Goal: Transaction & Acquisition: Download file/media

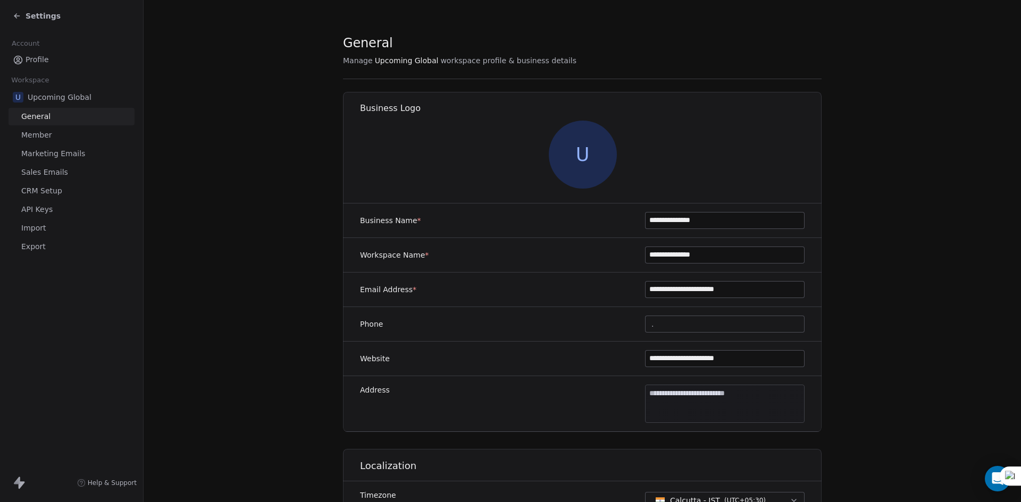
click at [29, 19] on span "Settings" at bounding box center [43, 16] width 35 height 11
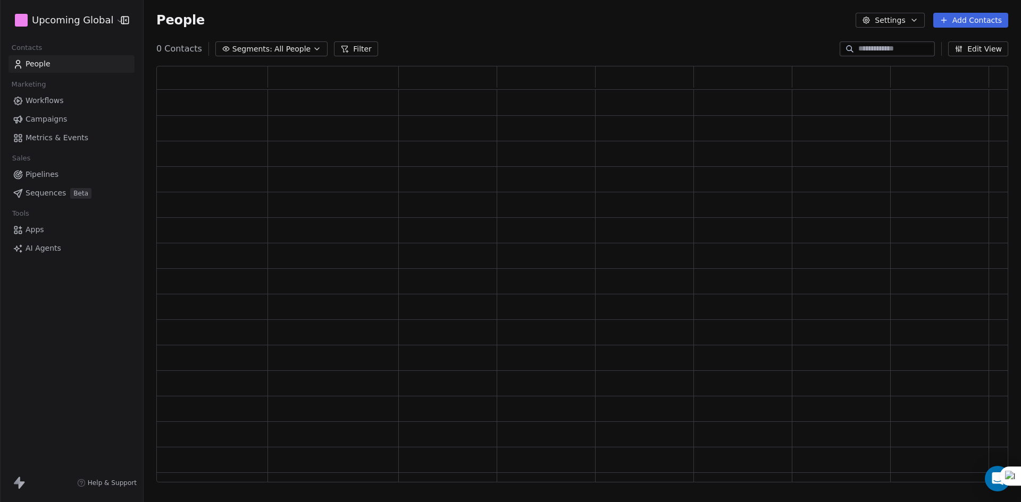
scroll to position [408, 844]
click at [274, 47] on span "All People" at bounding box center [292, 49] width 36 height 11
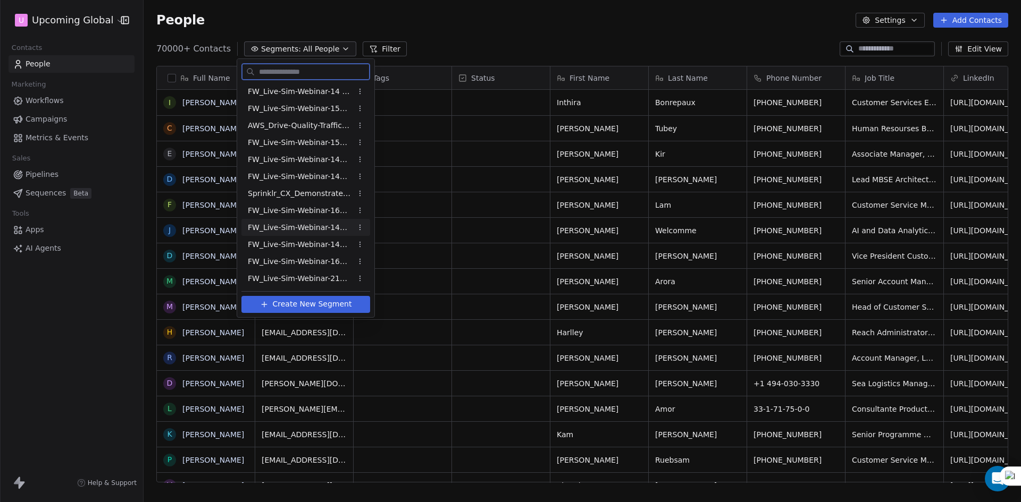
scroll to position [434, 869]
click at [429, 27] on html "U Upcoming Global Contacts People Marketing Workflows Campaigns Metrics & Event…" at bounding box center [510, 251] width 1021 height 502
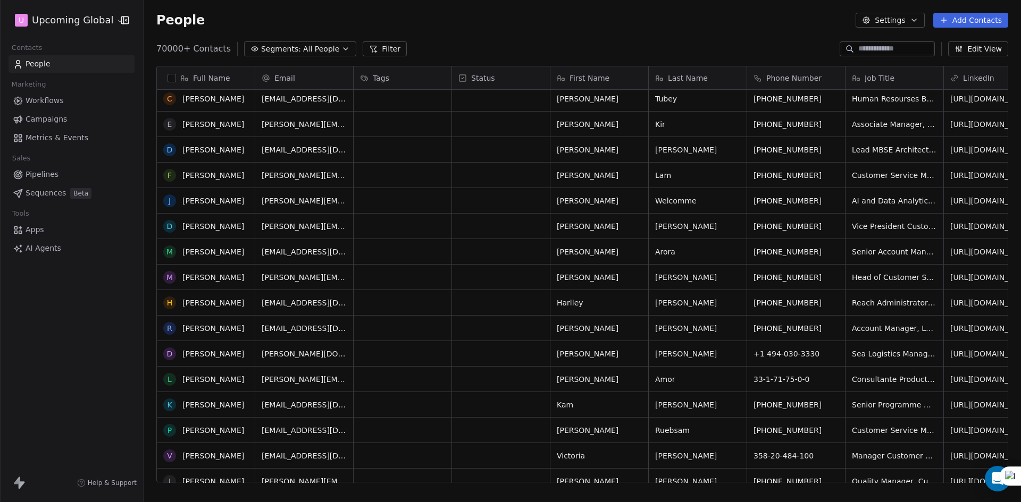
scroll to position [0, 0]
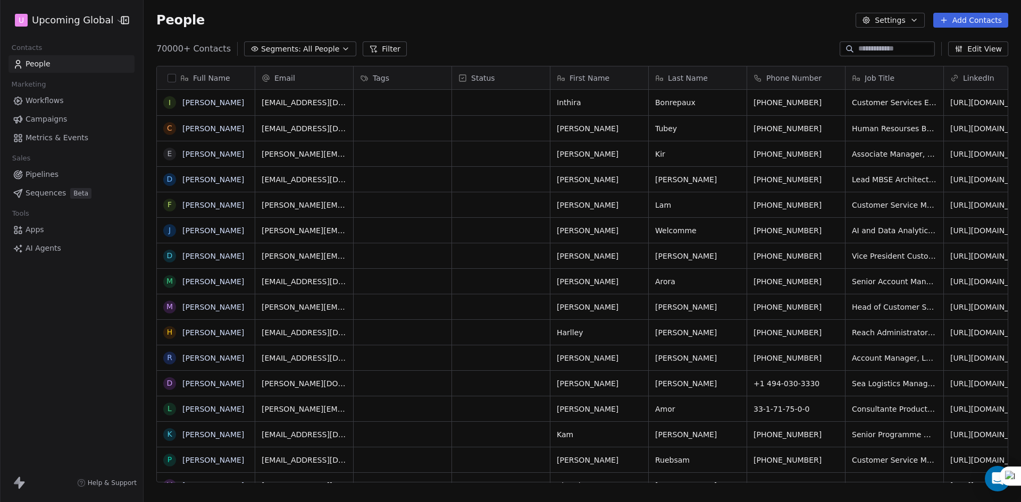
click at [342, 44] on button "Segments: All People" at bounding box center [300, 48] width 112 height 15
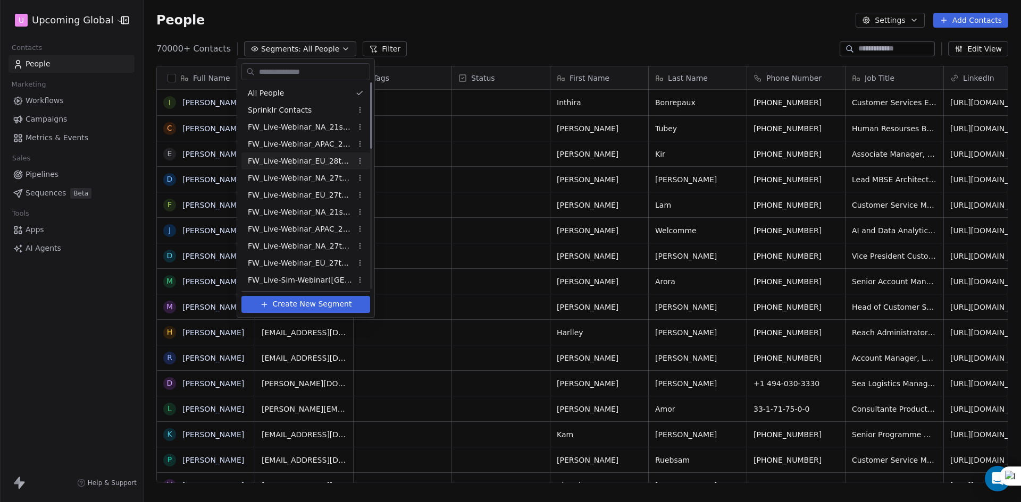
click at [476, 11] on html "U Upcoming Global Contacts People Marketing Workflows Campaigns Metrics & Event…" at bounding box center [510, 251] width 1021 height 502
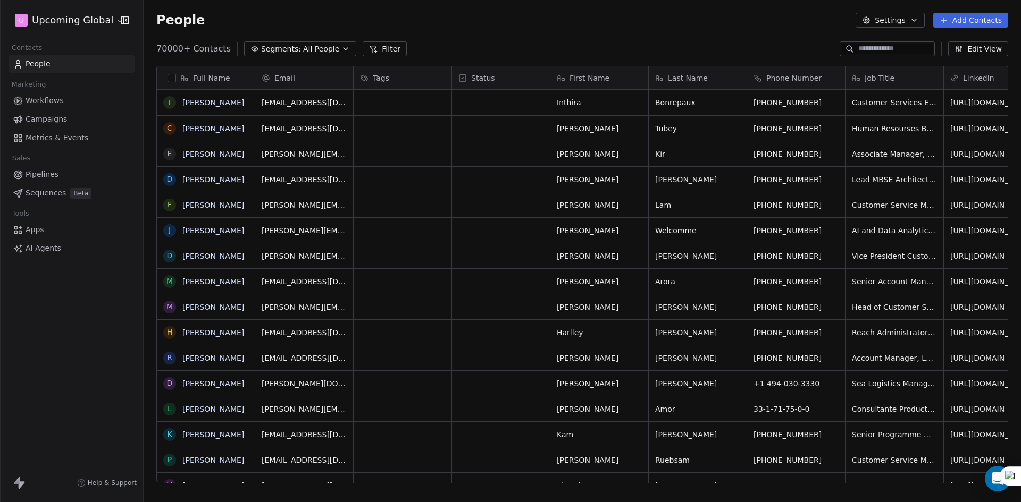
click at [341, 47] on icon "button" at bounding box center [345, 49] width 9 height 9
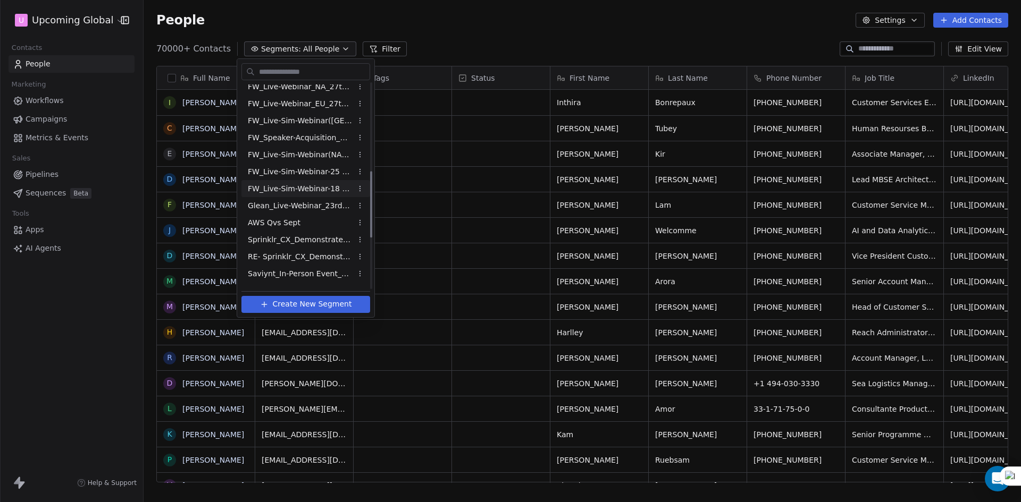
scroll to position [427, 0]
click at [328, 157] on span "FW_Live-Sim-Webinar-14Oct'25-IND+ANZ" at bounding box center [300, 159] width 104 height 11
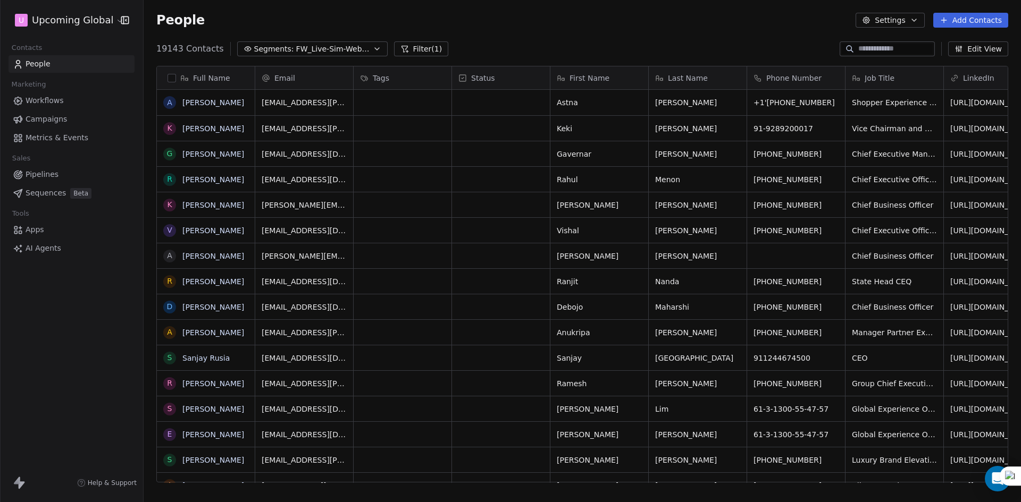
scroll to position [434, 869]
click at [402, 51] on button "Filter (1)" at bounding box center [421, 48] width 55 height 15
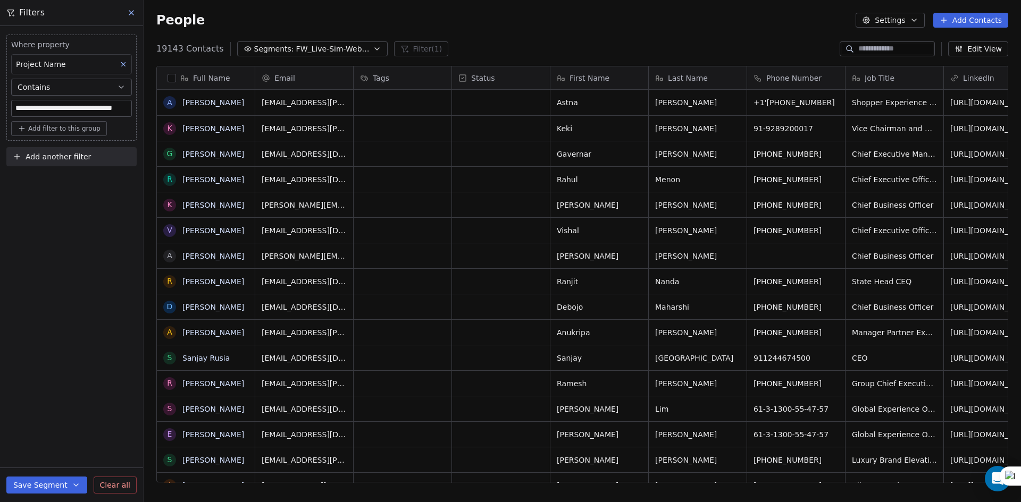
click at [92, 103] on input "**********" at bounding box center [72, 108] width 120 height 16
click at [85, 193] on div "**********" at bounding box center [71, 264] width 143 height 476
click at [85, 157] on span "Add another filter" at bounding box center [58, 156] width 65 height 11
click at [110, 103] on html "**********" at bounding box center [510, 251] width 1021 height 502
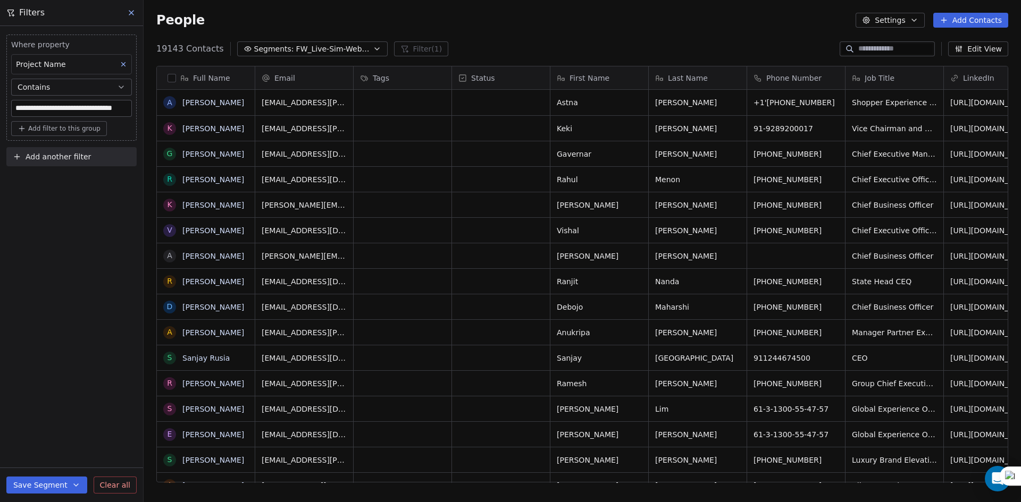
drag, startPoint x: 110, startPoint y: 103, endPoint x: 156, endPoint y: 103, distance: 46.2
click at [156, 103] on div "**********" at bounding box center [582, 251] width 877 height 502
click at [99, 198] on div "**********" at bounding box center [71, 264] width 143 height 476
click at [79, 161] on span "Add another filter" at bounding box center [58, 156] width 65 height 11
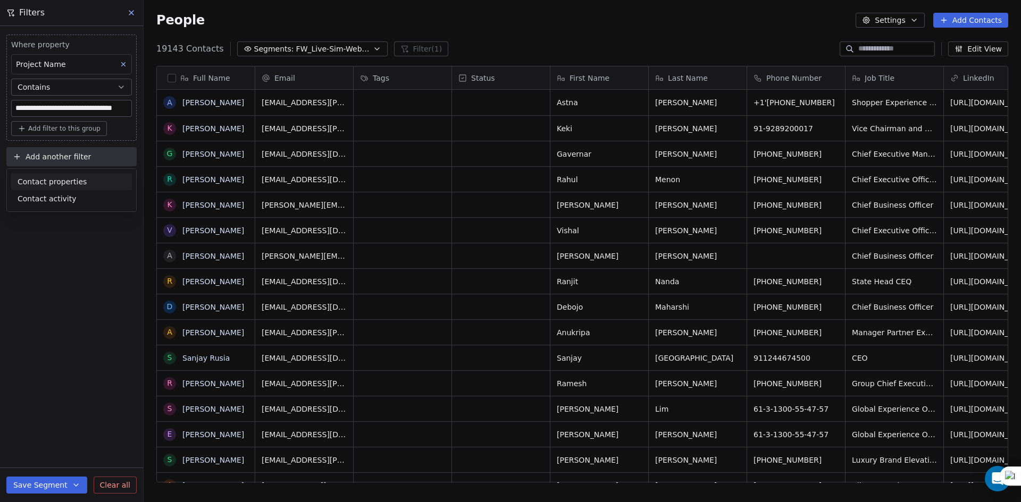
click at [73, 184] on span "Contact properties" at bounding box center [52, 181] width 69 height 11
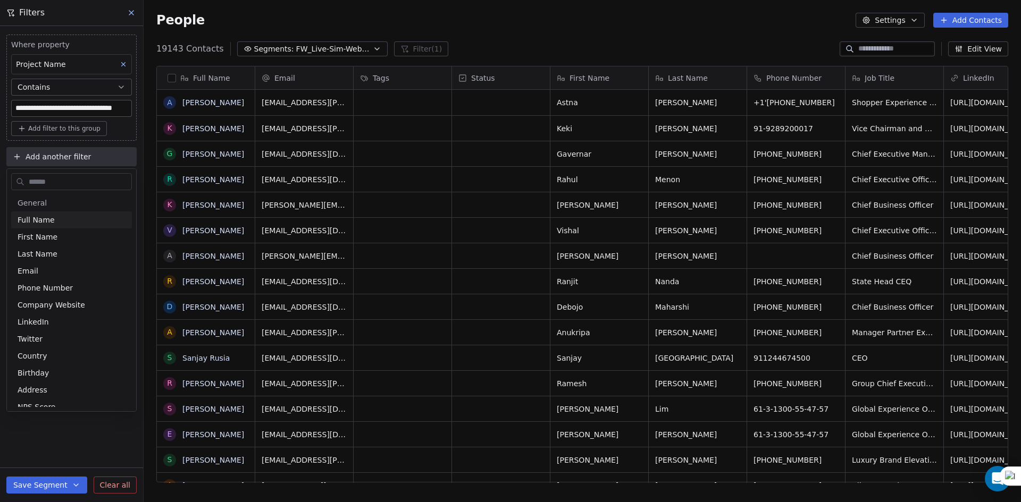
click at [61, 182] on input "text" at bounding box center [79, 181] width 105 height 15
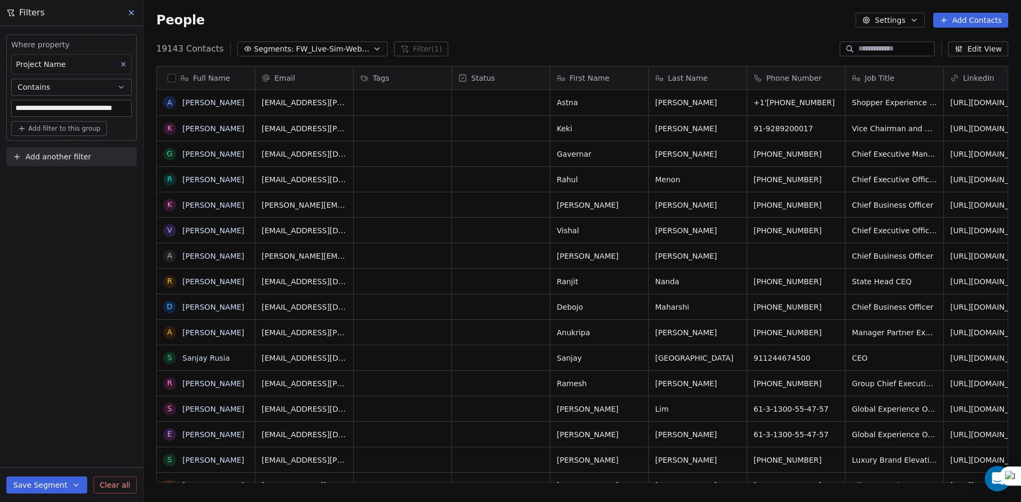
click at [0, 184] on html "**********" at bounding box center [510, 251] width 1021 height 502
click at [64, 158] on span "Add another filter" at bounding box center [58, 156] width 65 height 11
click at [78, 176] on span "Contact properties" at bounding box center [52, 181] width 69 height 11
drag, startPoint x: 112, startPoint y: 108, endPoint x: 156, endPoint y: 110, distance: 44.2
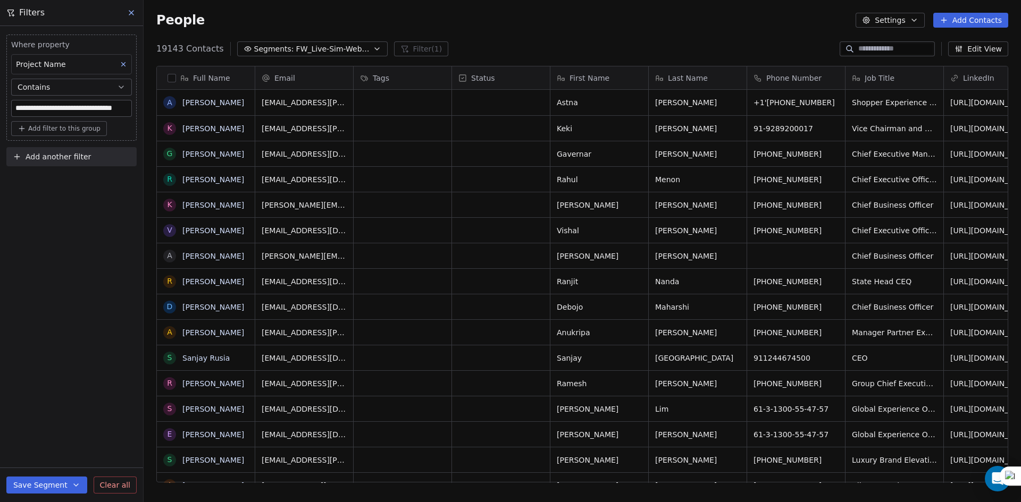
click at [156, 110] on html "**********" at bounding box center [510, 251] width 1021 height 502
click at [301, 53] on span "FW_Live-Sim-Webinar-14Oct'25-IND+ANZ" at bounding box center [333, 49] width 74 height 11
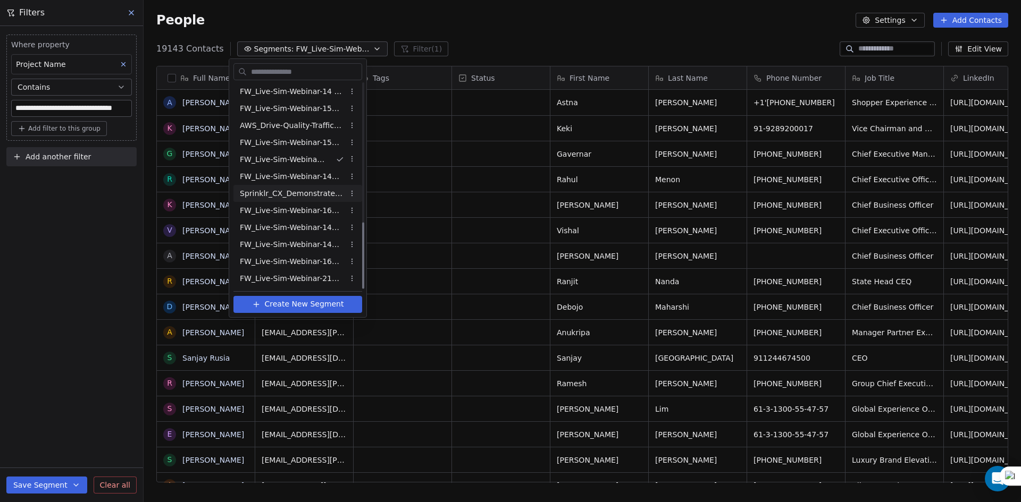
scroll to position [427, 0]
click at [287, 239] on span "FW_Live-Sim-Webinar-14Oct'25-IND+ANZ CX" at bounding box center [292, 244] width 104 height 11
type input "**********"
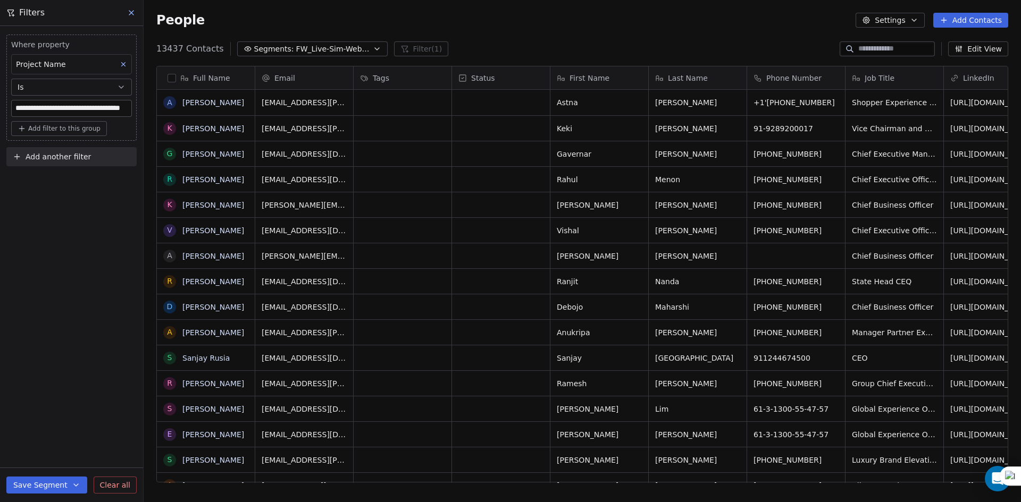
scroll to position [434, 869]
click at [62, 151] on span "Add another filter" at bounding box center [58, 156] width 65 height 11
click at [85, 186] on div "Contact properties" at bounding box center [72, 181] width 108 height 11
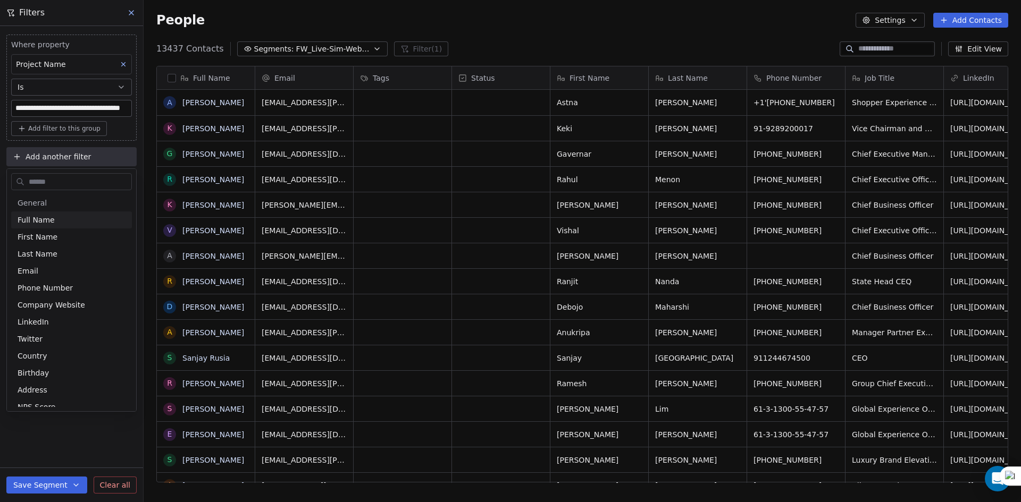
click at [94, 185] on input "text" at bounding box center [79, 181] width 105 height 15
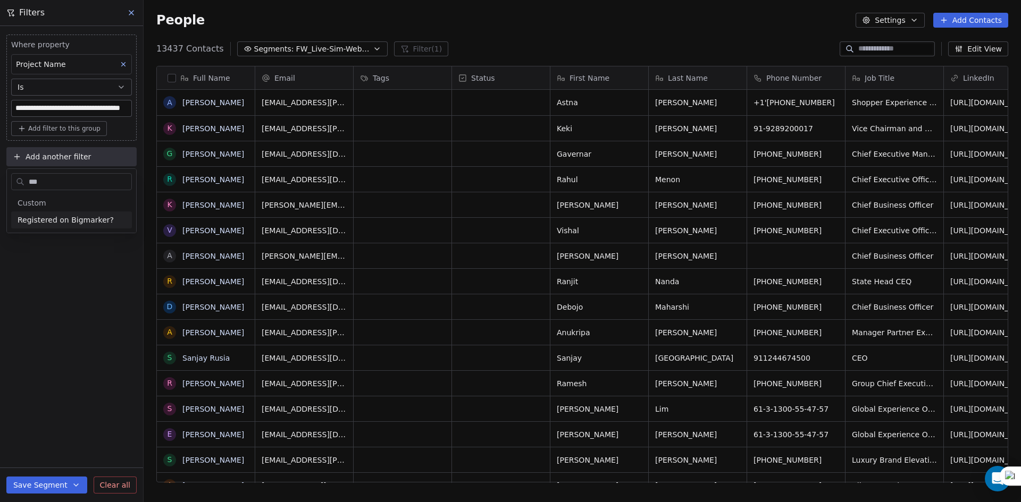
type input "****"
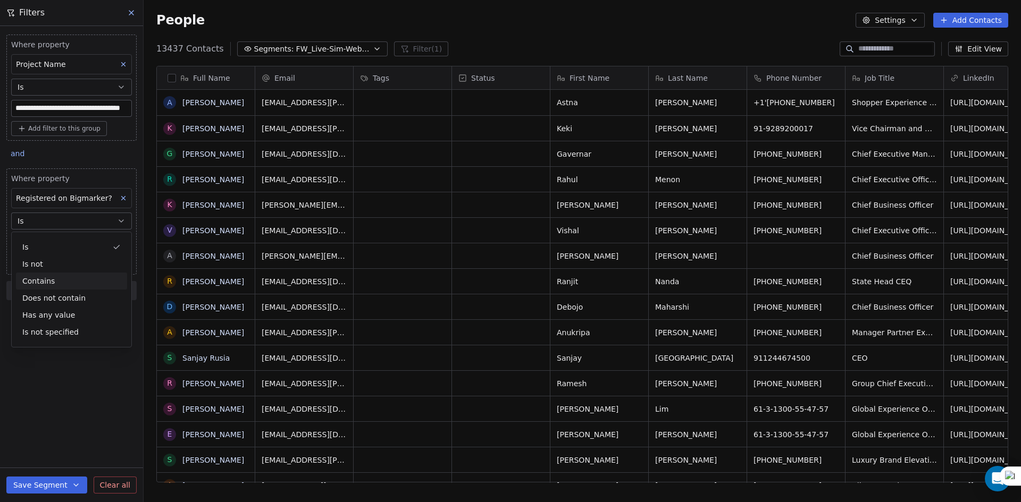
click at [63, 279] on div "Contains" at bounding box center [71, 281] width 111 height 17
click at [77, 237] on input at bounding box center [72, 242] width 120 height 16
type input "****"
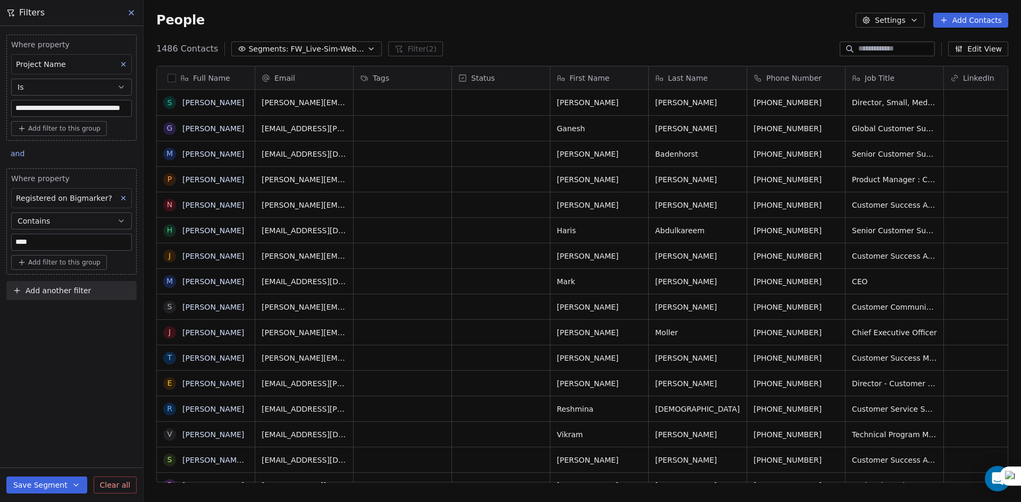
click at [456, 46] on div "1486 Contacts Segments: FW_Live-Sim-Webinar-14Oct'25-IND+ANZ CX Filter (2) Edit…" at bounding box center [582, 48] width 877 height 17
click at [173, 81] on button "button" at bounding box center [171, 78] width 9 height 9
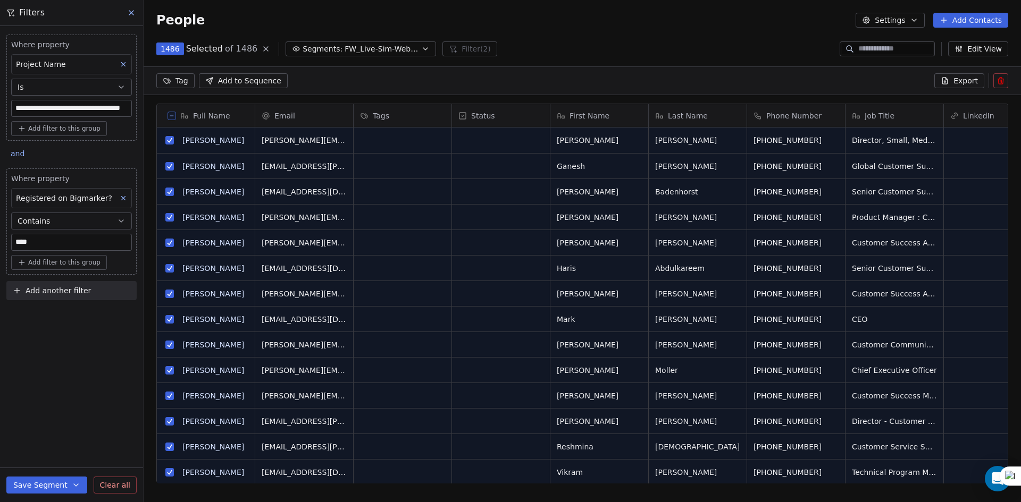
scroll to position [397, 869]
click at [963, 82] on span "Export" at bounding box center [965, 80] width 24 height 11
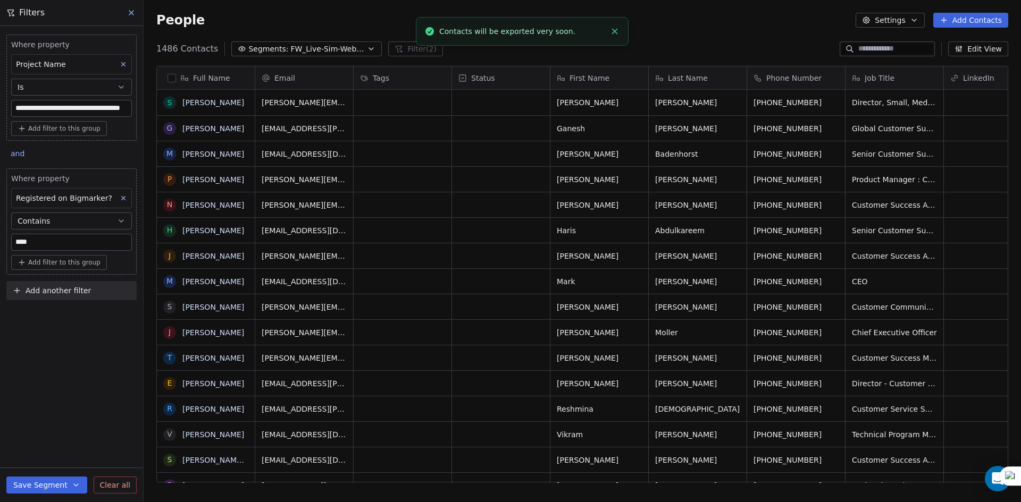
scroll to position [434, 869]
drag, startPoint x: 171, startPoint y: 80, endPoint x: 177, endPoint y: 86, distance: 9.0
click at [171, 79] on button "button" at bounding box center [171, 78] width 9 height 9
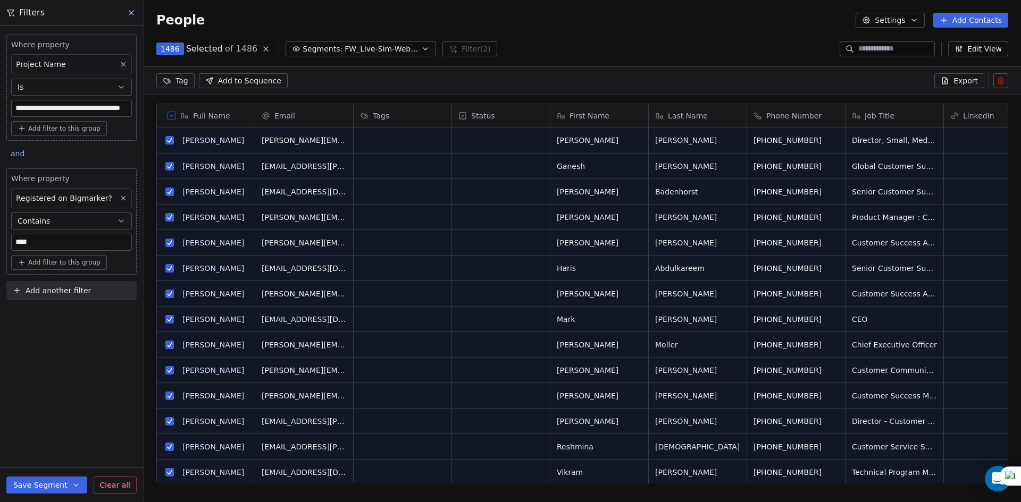
scroll to position [397, 869]
click at [975, 83] on span "Export" at bounding box center [965, 80] width 24 height 11
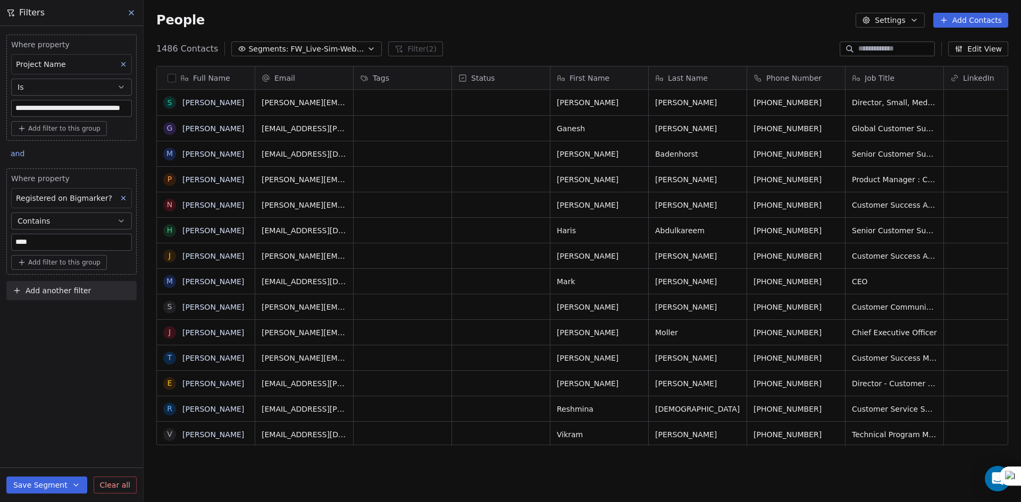
scroll to position [434, 869]
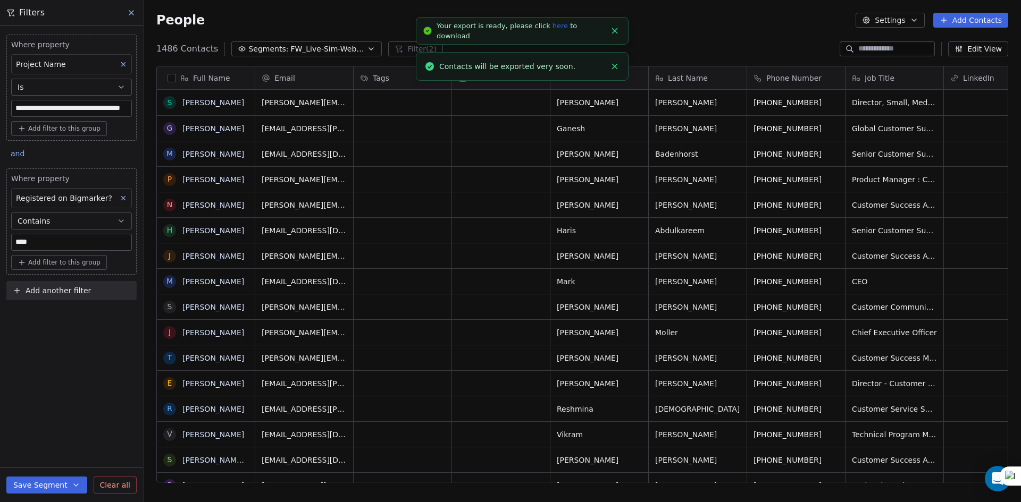
click at [552, 30] on link "here" at bounding box center [559, 26] width 15 height 8
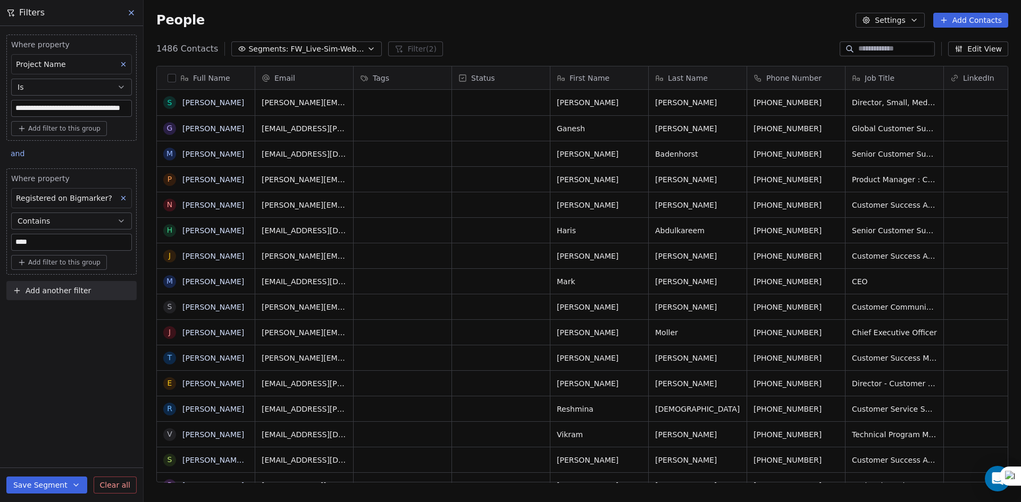
click at [884, 21] on button "Settings" at bounding box center [889, 20] width 69 height 15
click at [896, 93] on span "Export" at bounding box center [896, 94] width 24 height 11
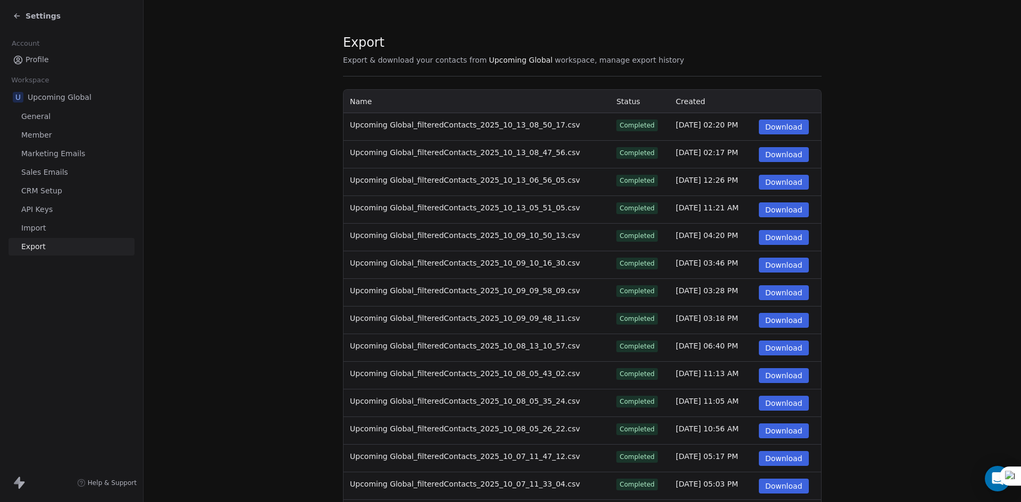
click at [769, 137] on td "Download" at bounding box center [786, 127] width 69 height 28
click at [778, 129] on button "Download" at bounding box center [783, 127] width 50 height 15
